Goal: Communication & Community: Connect with others

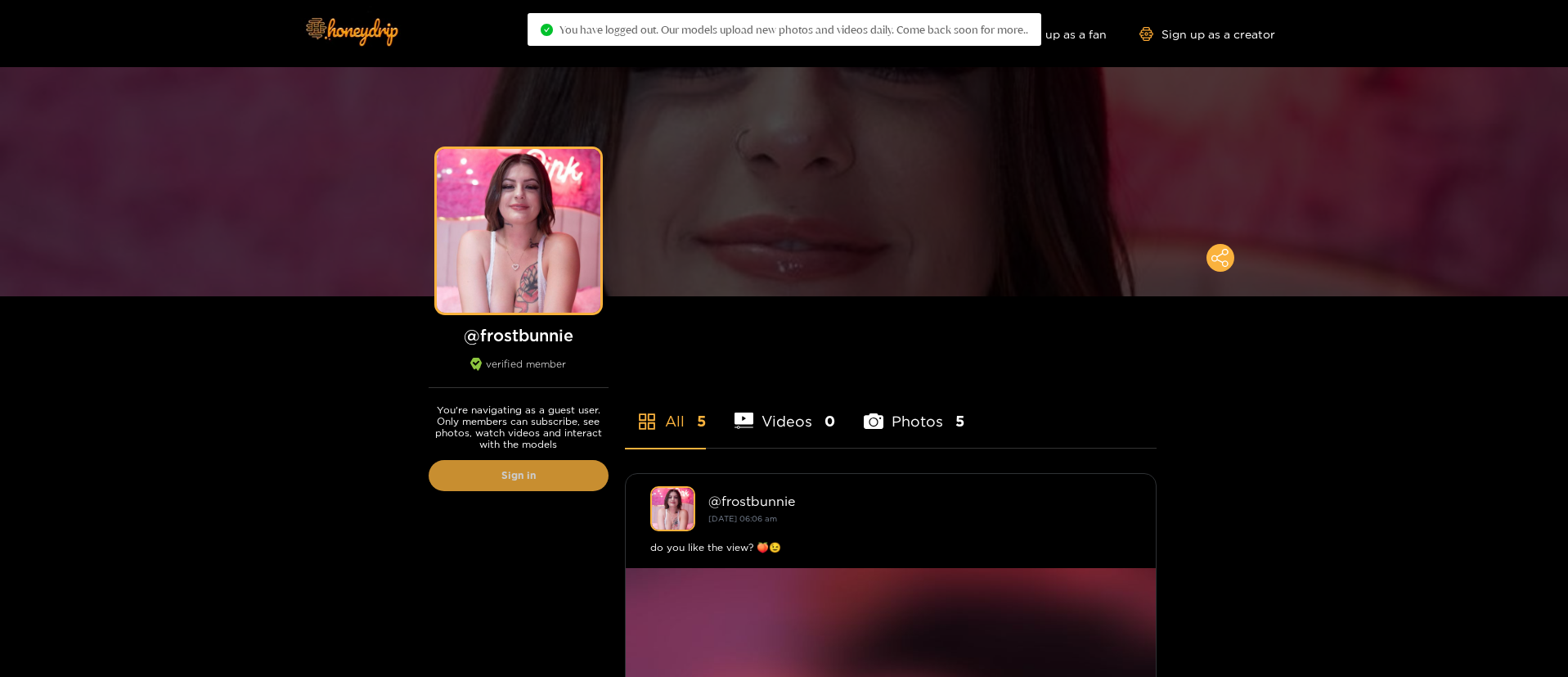
click at [523, 481] on link "Sign in" at bounding box center [518, 475] width 180 height 31
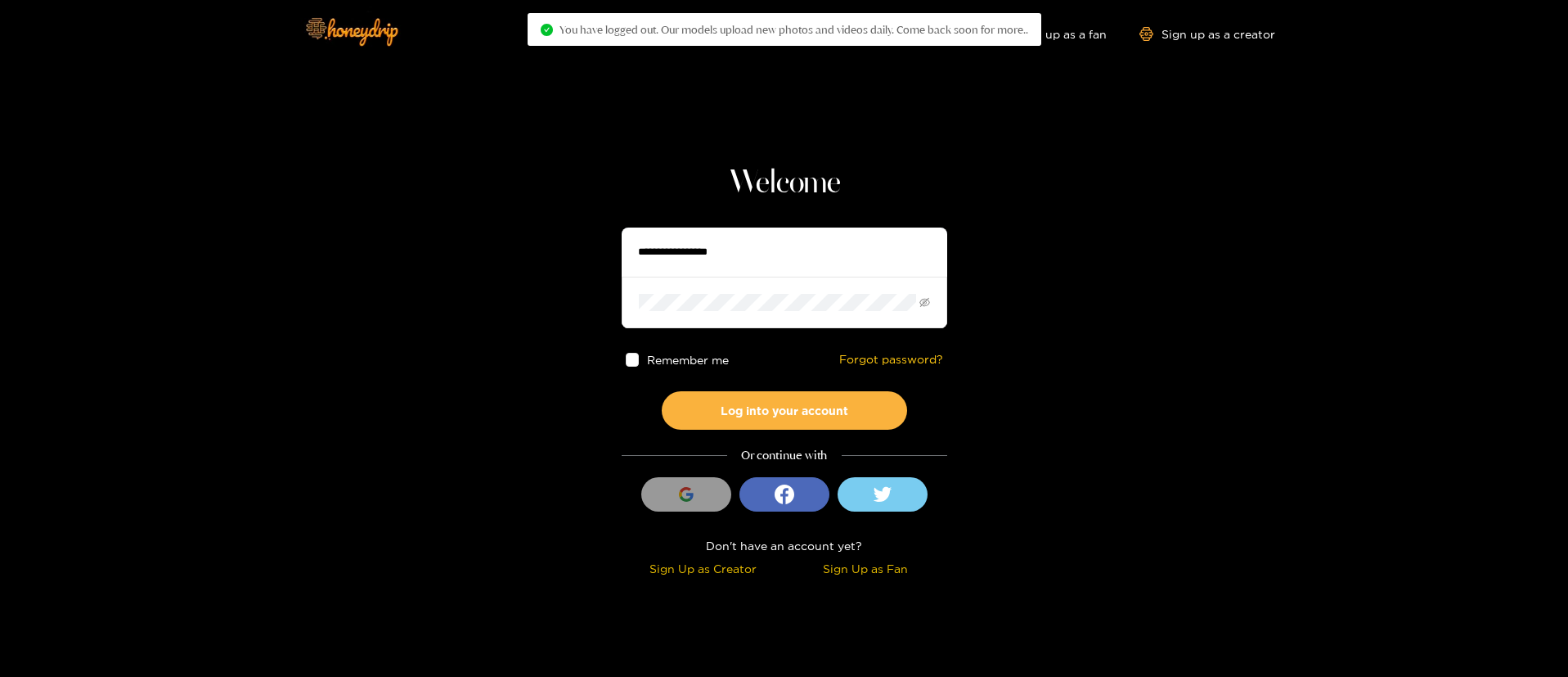
type input "**********"
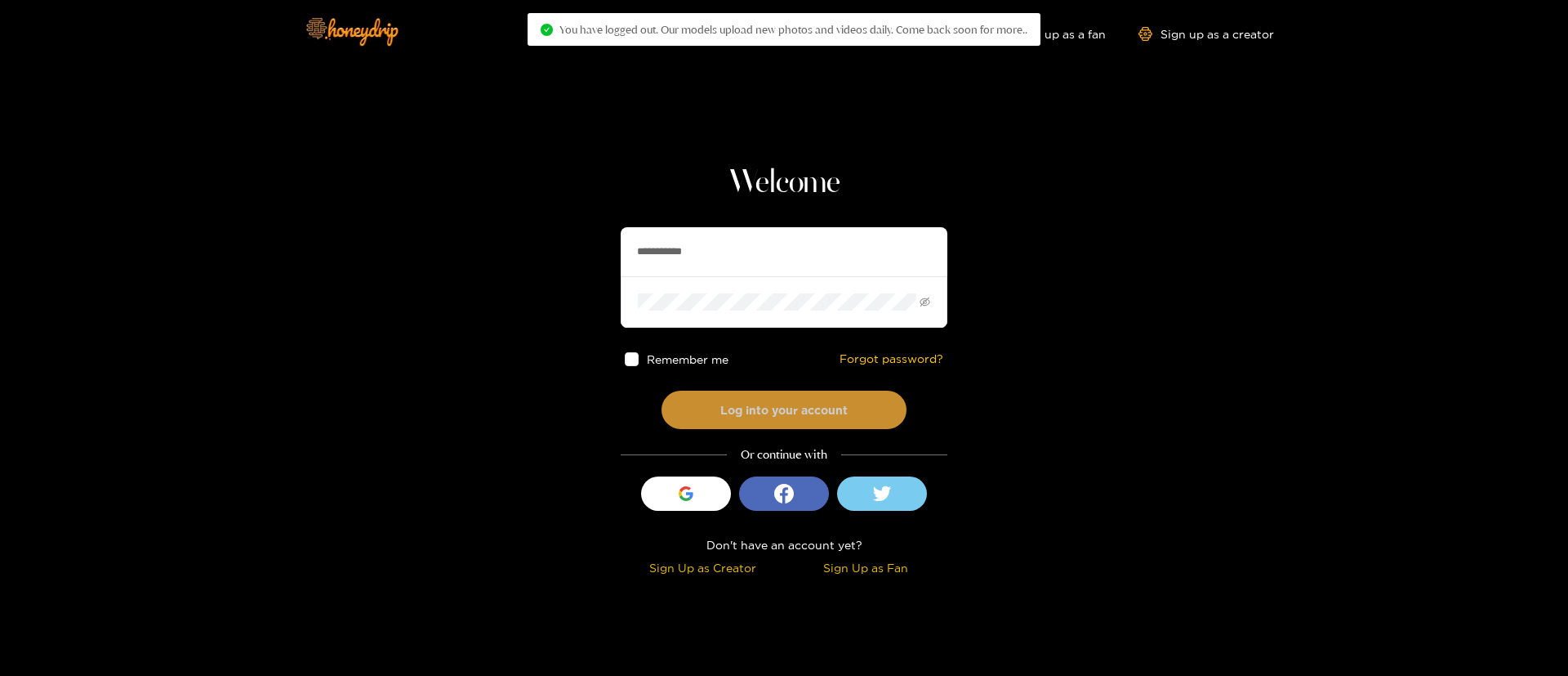
click at [733, 395] on button "Log into your account" at bounding box center [784, 409] width 245 height 39
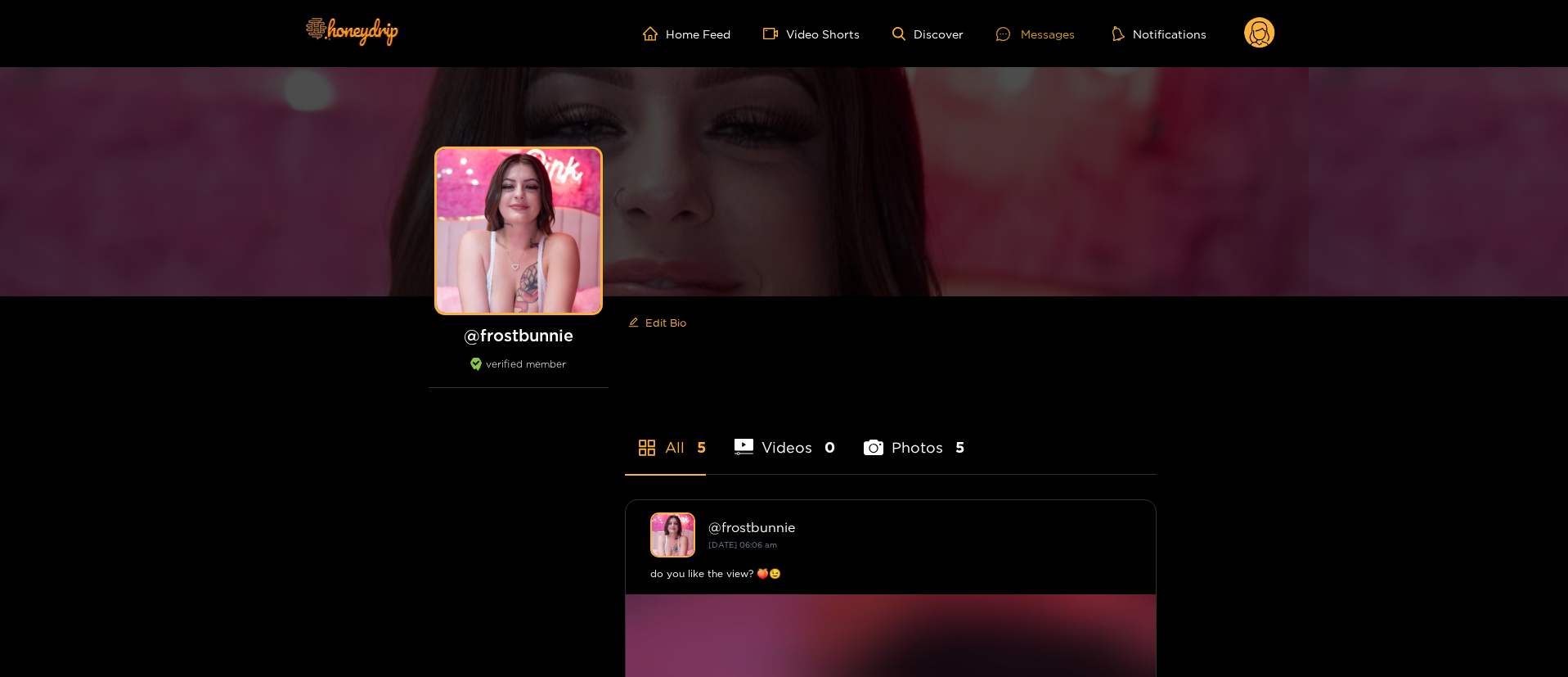
click at [1037, 40] on div "Messages" at bounding box center [1034, 33] width 78 height 18
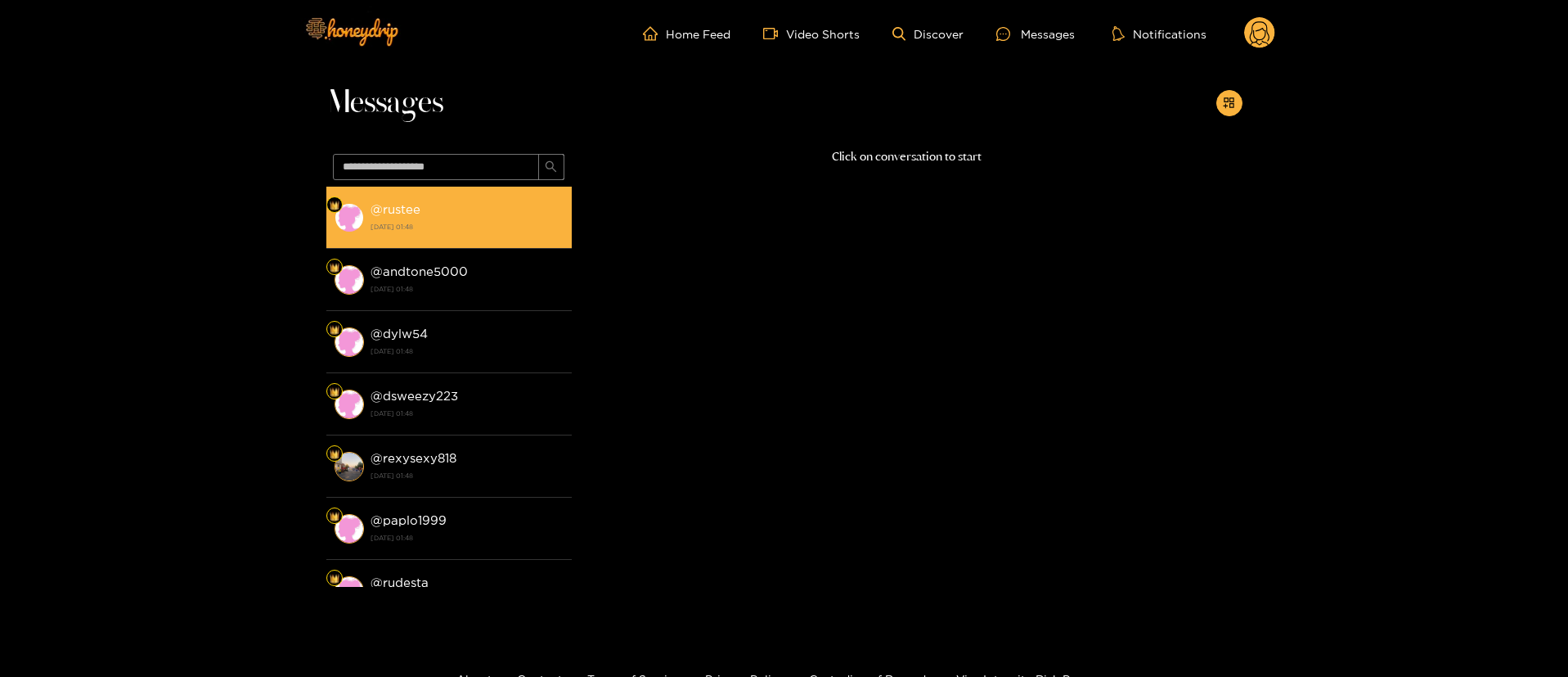
click at [457, 217] on div "@ rustee [DATE] 01:48" at bounding box center [467, 218] width 193 height 37
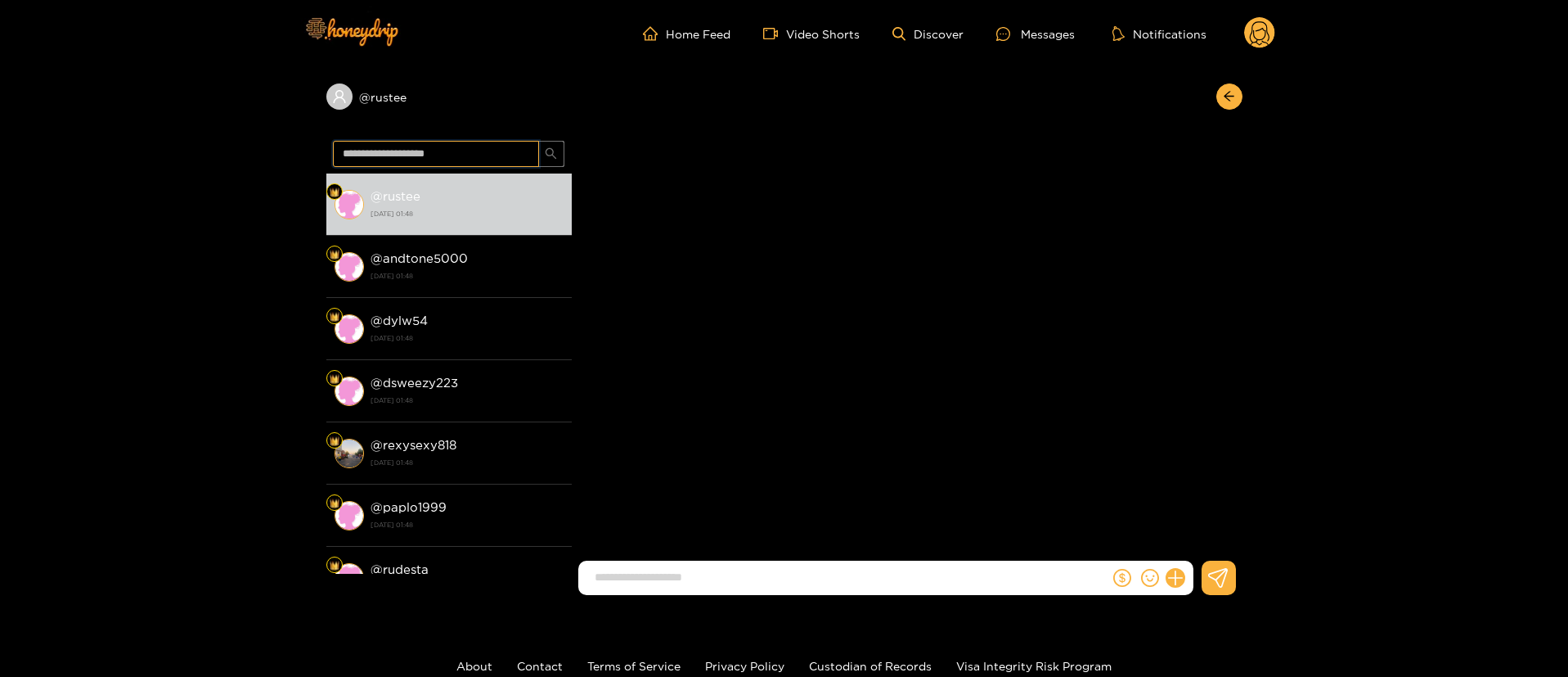
click at [470, 156] on input "text" at bounding box center [435, 153] width 206 height 26
type input "****"
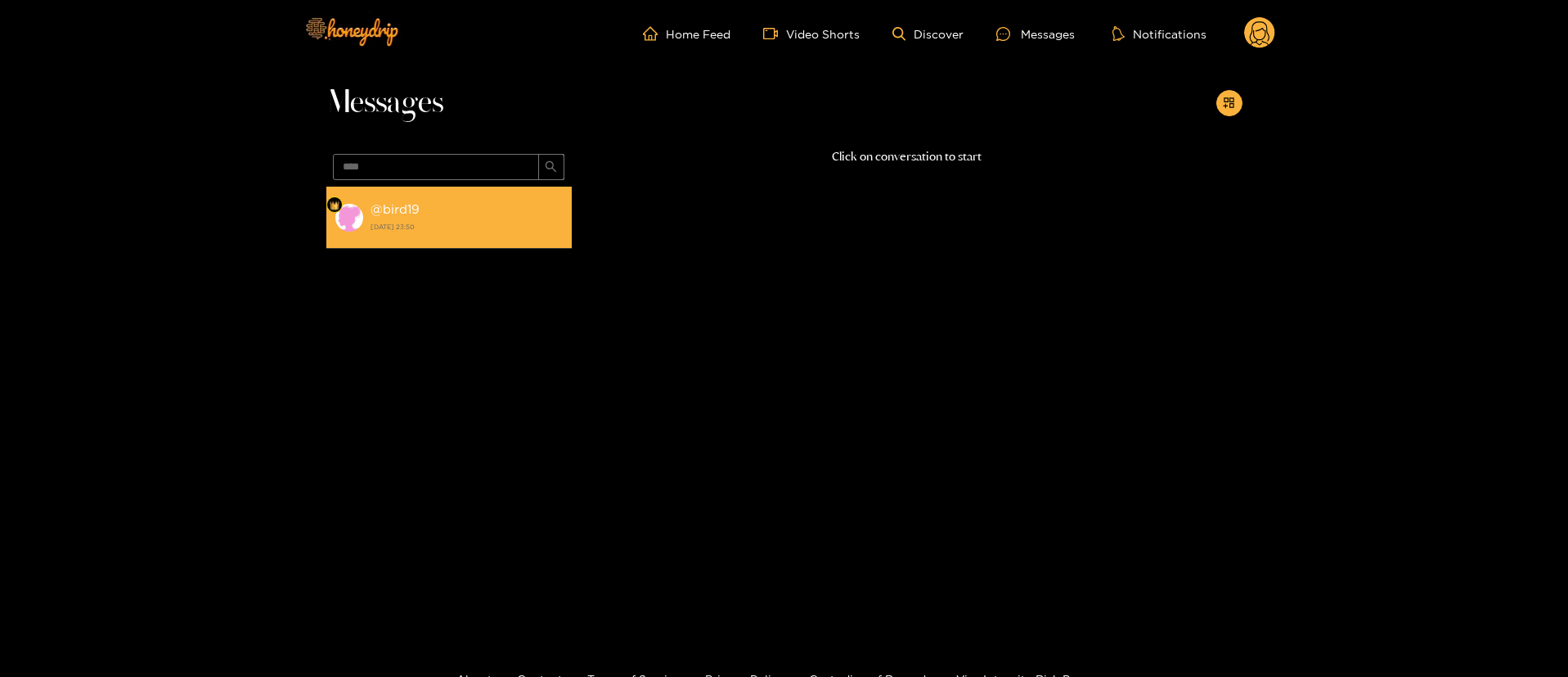
click at [528, 235] on div "@ bird19 [DATE] 23:50" at bounding box center [467, 218] width 193 height 37
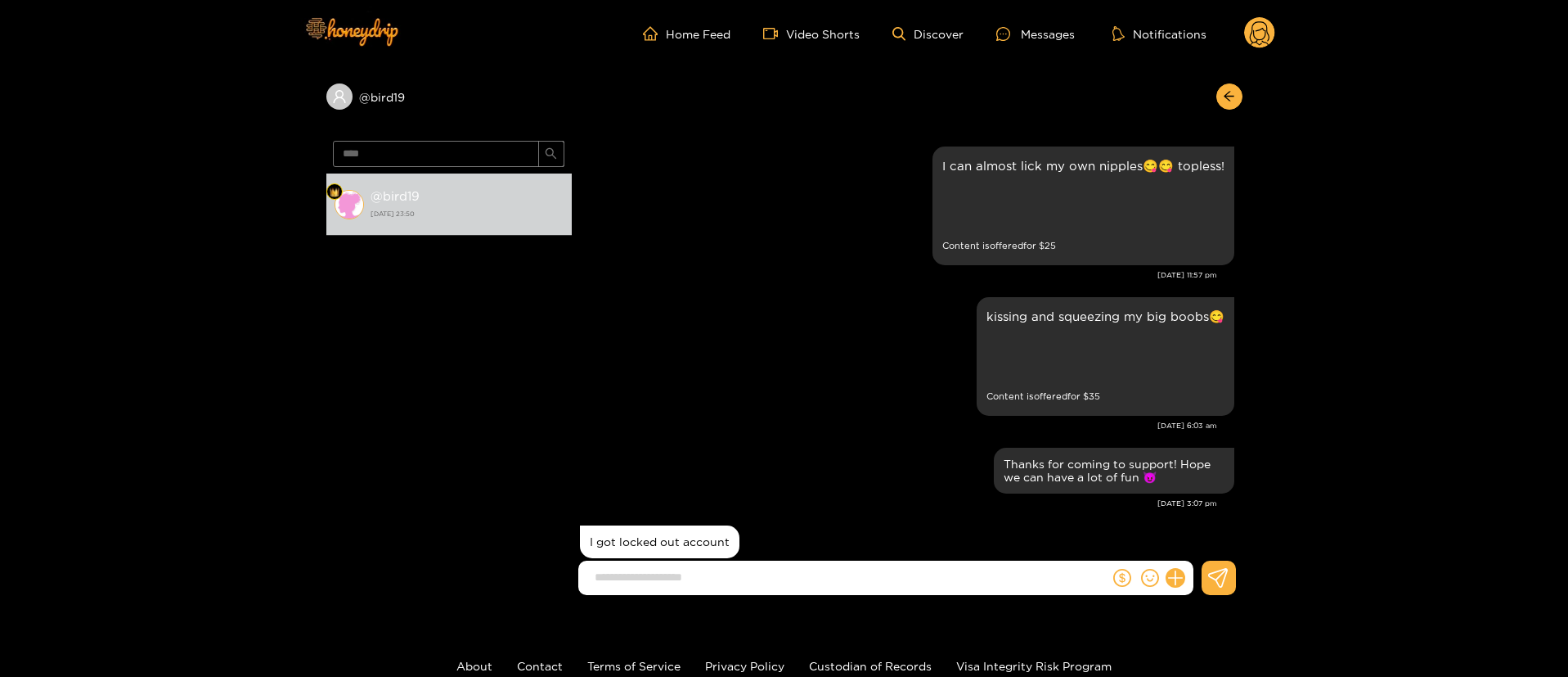
scroll to position [1611, 0]
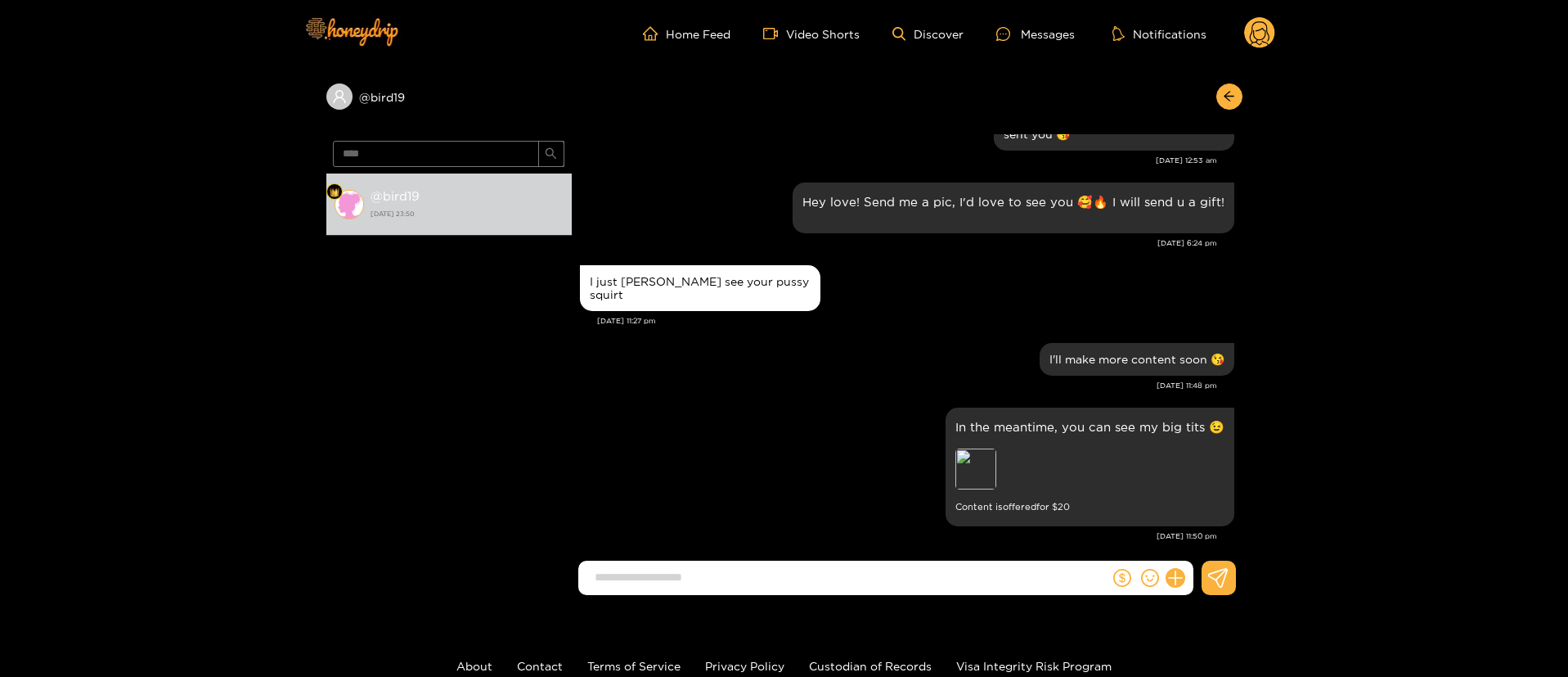
click at [1247, 40] on circle at bounding box center [1260, 33] width 31 height 31
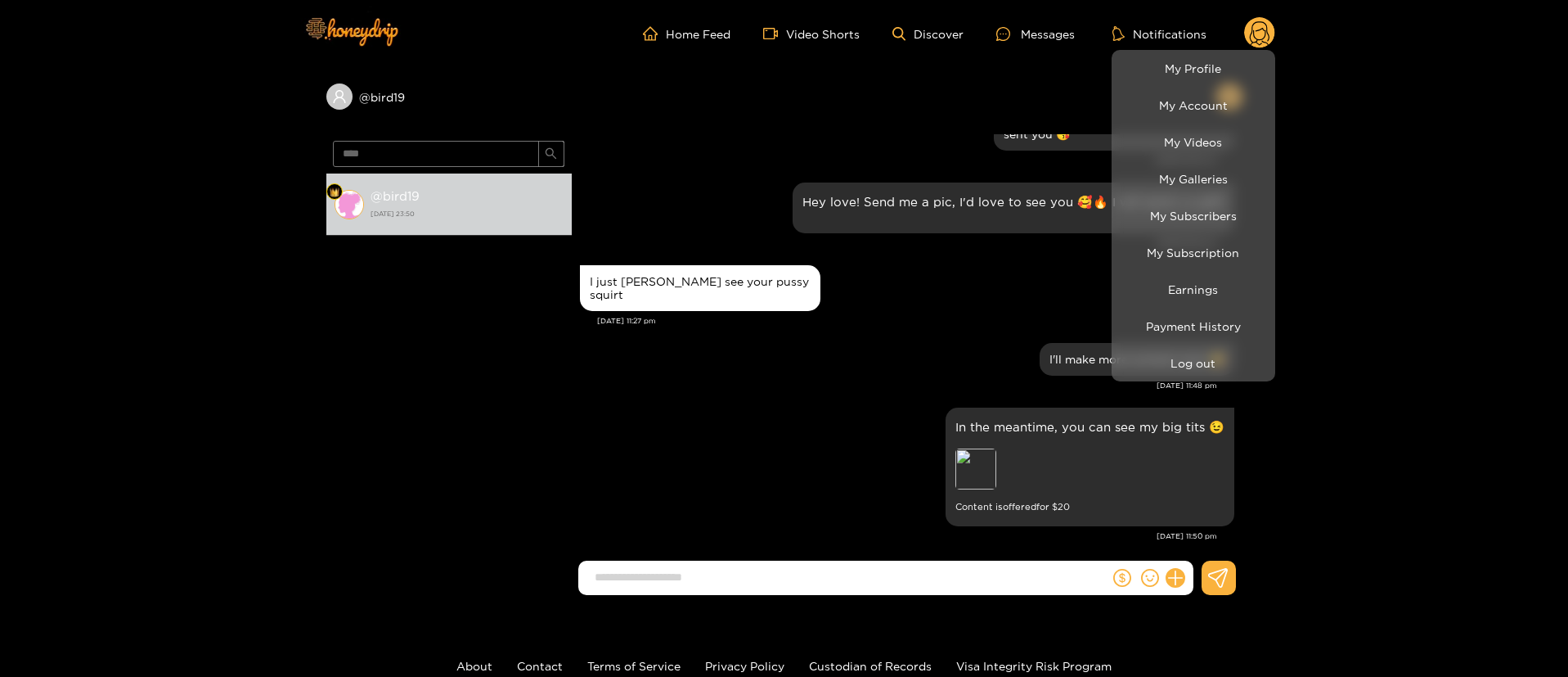
click at [821, 433] on div at bounding box center [784, 338] width 1568 height 677
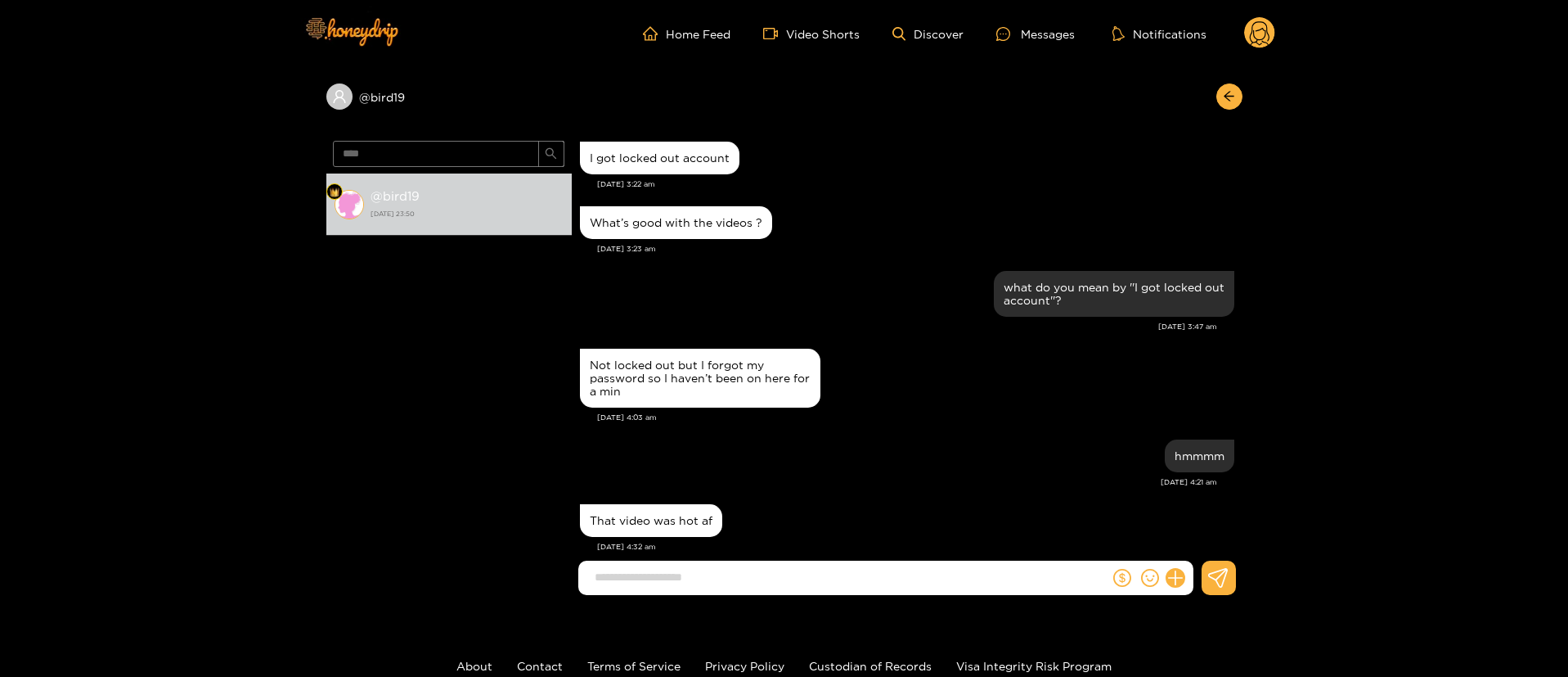
scroll to position [0, 0]
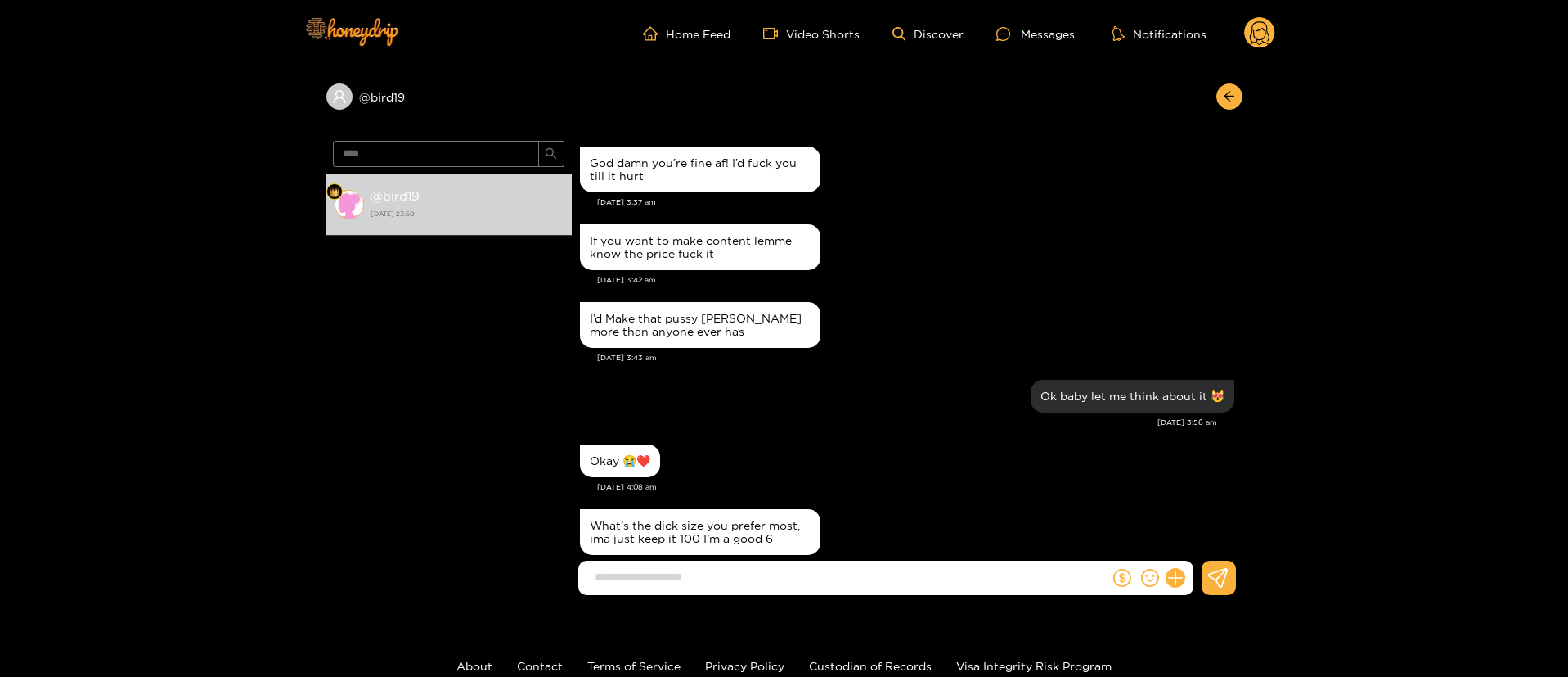
click at [1279, 26] on header "Home Feed Video Shorts Discover Messages Notifications 0" at bounding box center [784, 33] width 1568 height 67
click at [1273, 29] on icon at bounding box center [1260, 34] width 31 height 33
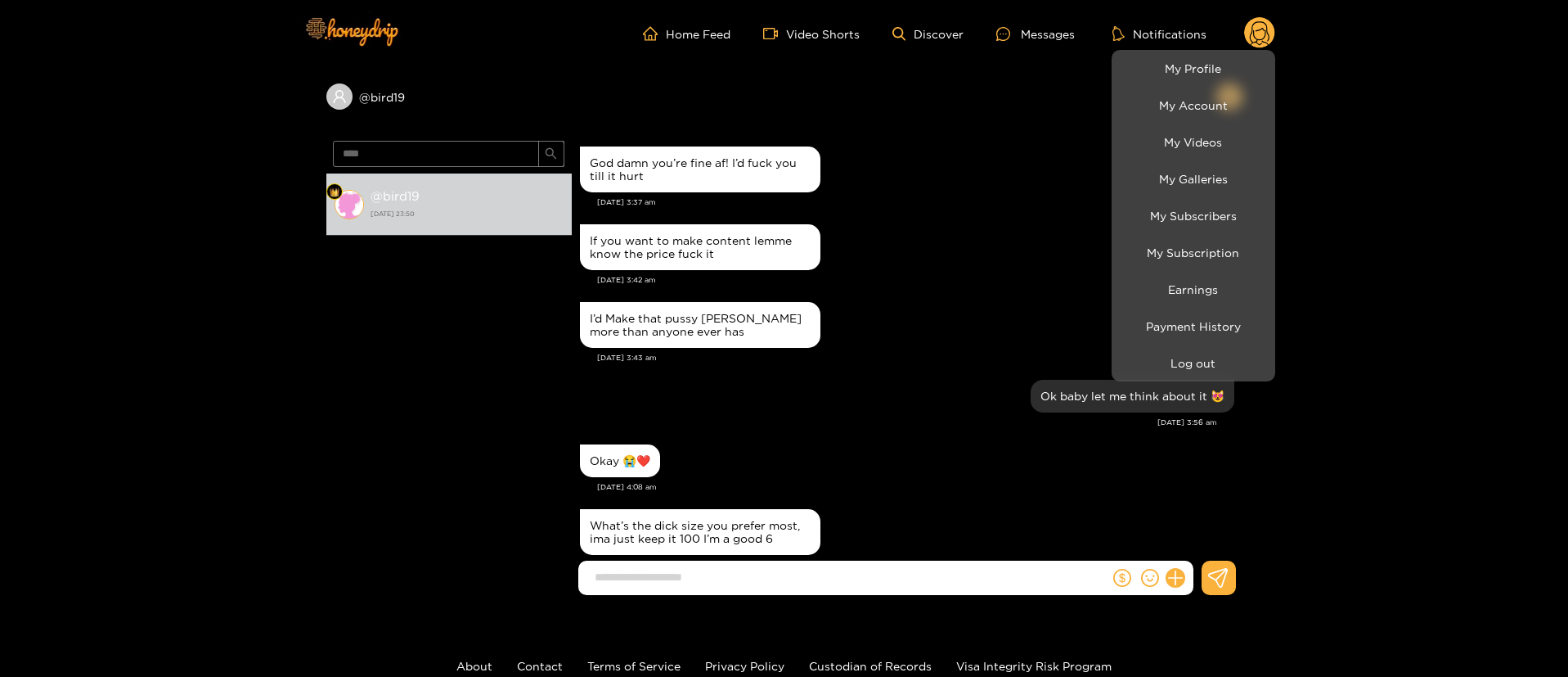
click at [1272, 29] on div at bounding box center [784, 338] width 1568 height 677
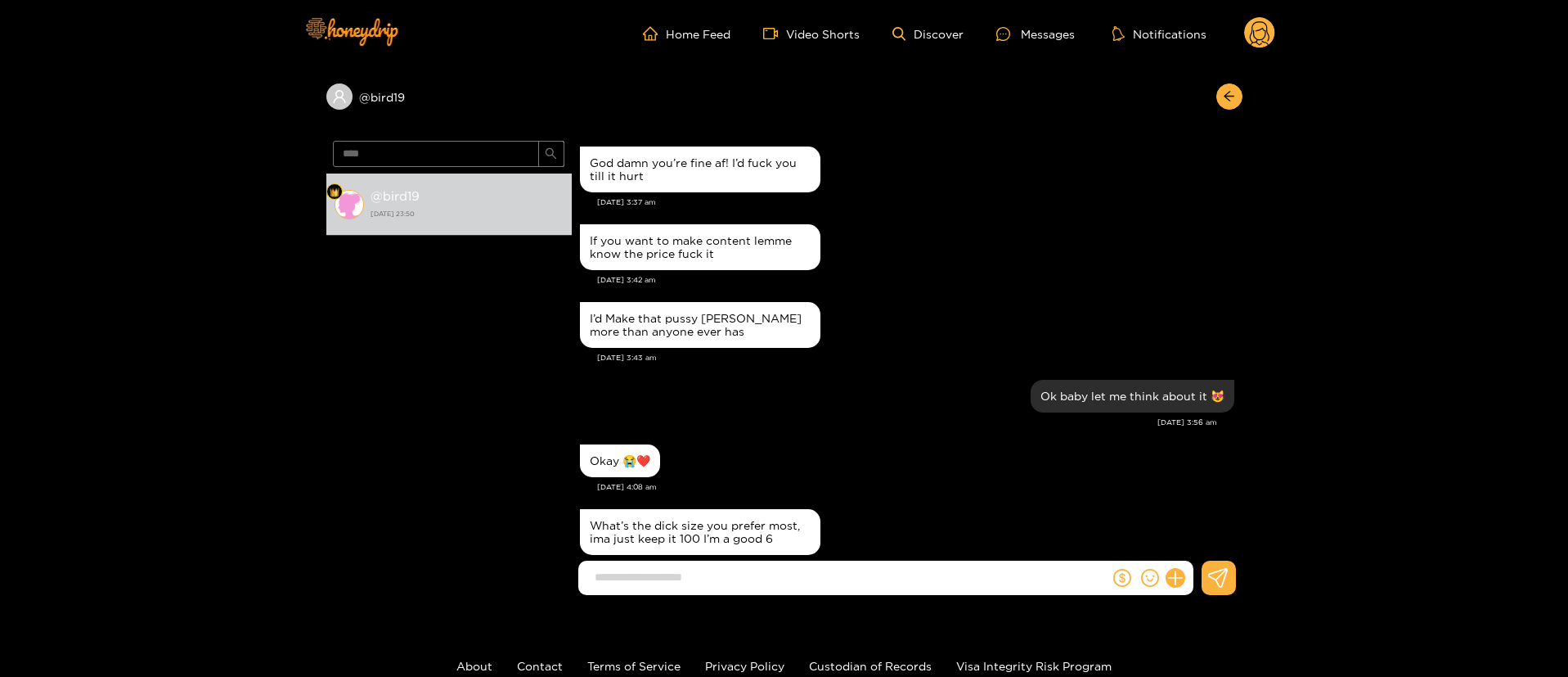
click at [1267, 29] on circle at bounding box center [1260, 33] width 31 height 31
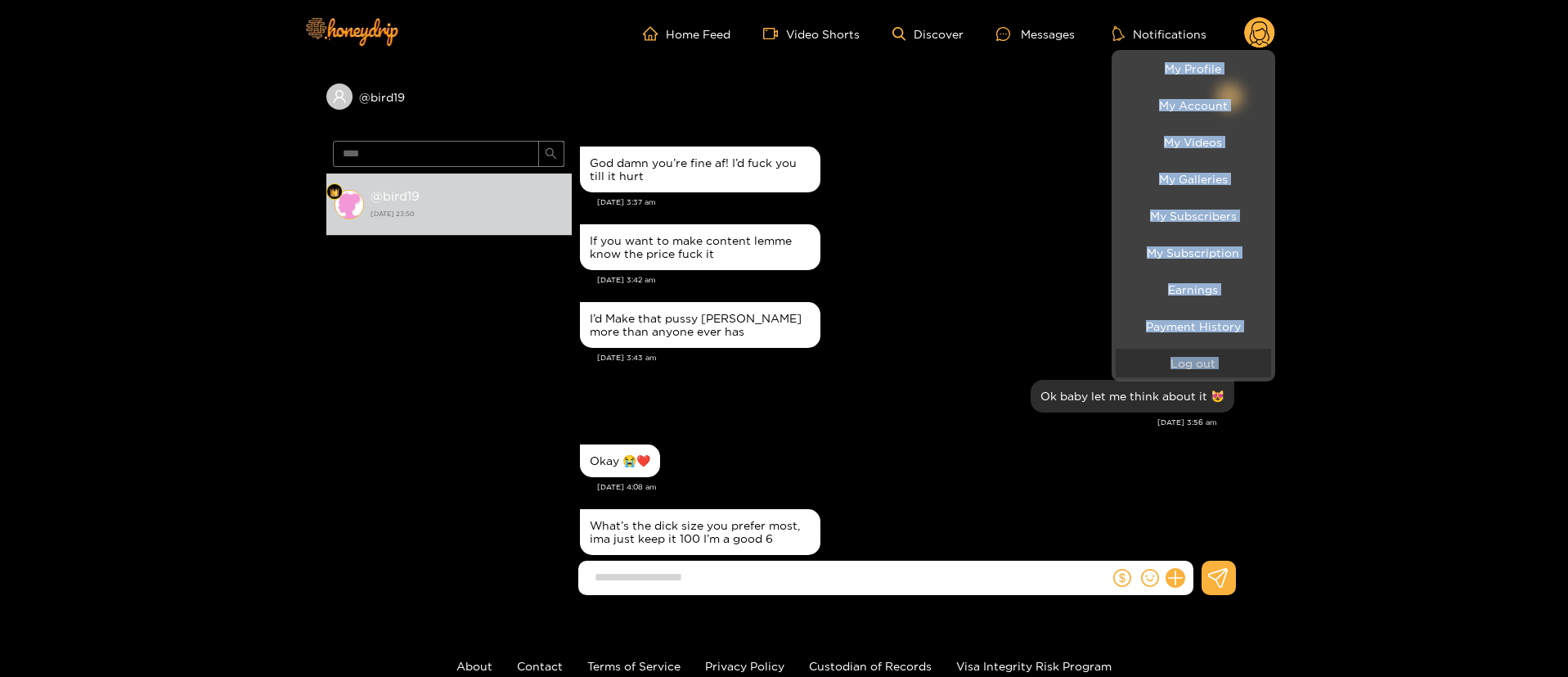
click at [1186, 371] on button "Log out" at bounding box center [1193, 363] width 156 height 29
